Goal: Check status

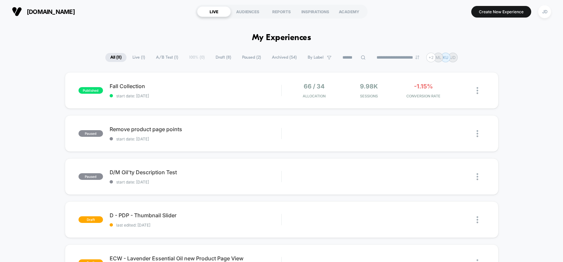
click at [162, 90] on div "Fall Collection Click to edit experience details Click to edit experience detai…" at bounding box center [196, 91] width 172 height 16
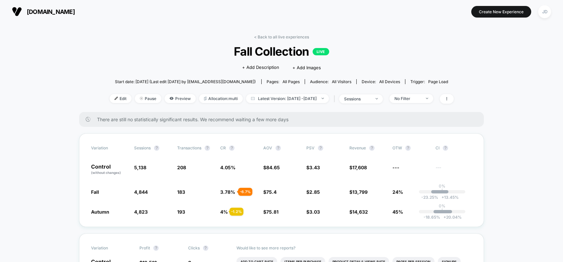
scroll to position [41, 0]
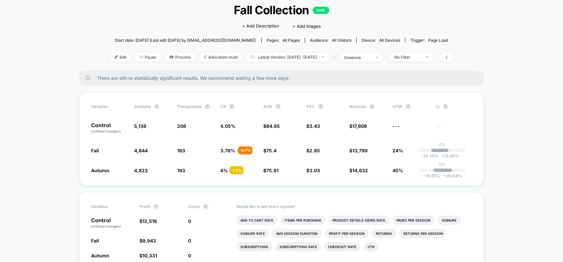
drag, startPoint x: 503, startPoint y: 158, endPoint x: 495, endPoint y: 156, distance: 8.3
